Goal: Transaction & Acquisition: Purchase product/service

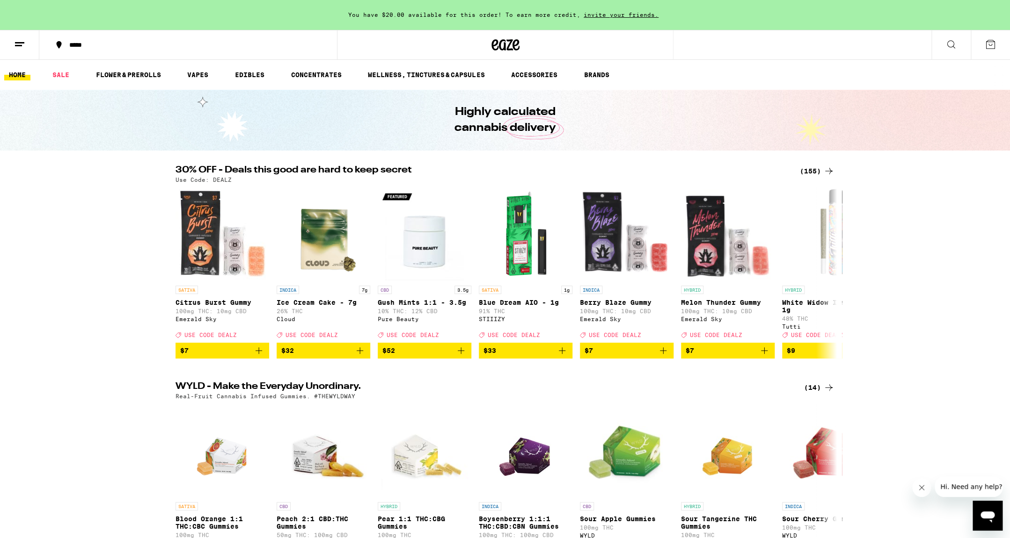
click at [818, 171] on div "(155)" at bounding box center [817, 171] width 35 height 11
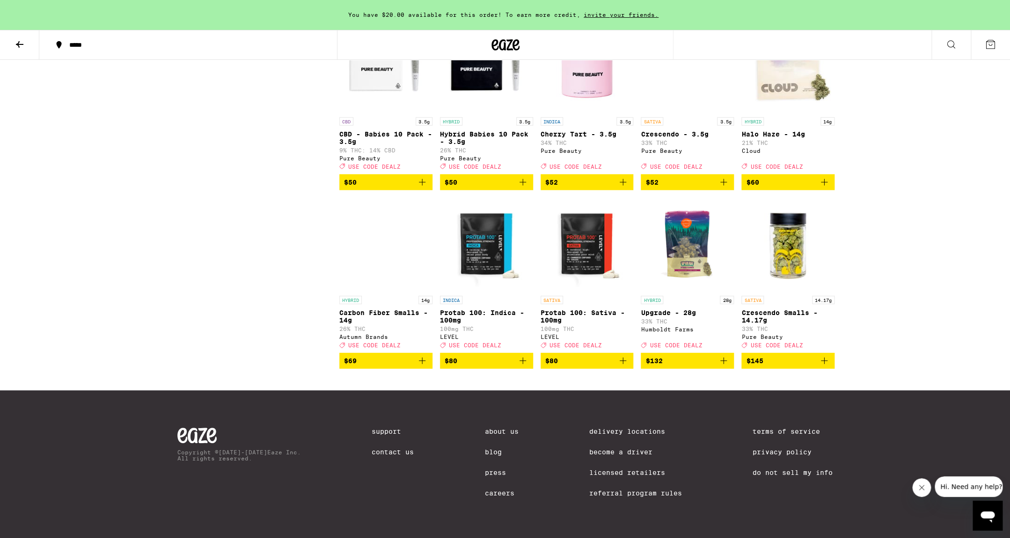
scroll to position [5524, 0]
